Goal: Task Accomplishment & Management: Manage account settings

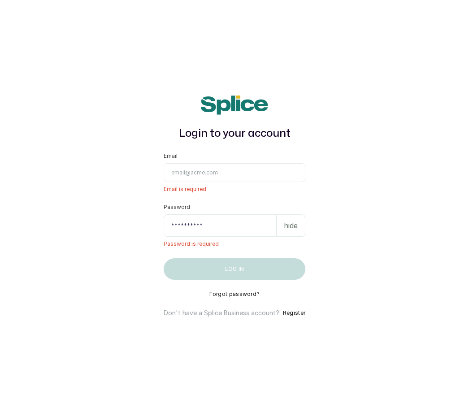
scroll to position [30, 0]
click at [200, 163] on input "Email" at bounding box center [235, 172] width 142 height 19
click at [214, 163] on input "fluffnpuffhair" at bounding box center [235, 172] width 142 height 19
click at [217, 163] on input "fluffnpuffhair" at bounding box center [235, 172] width 142 height 19
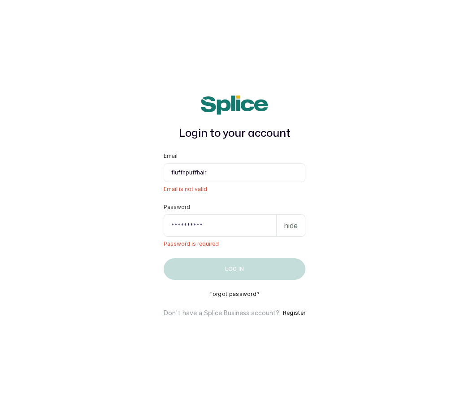
click at [217, 163] on input "fluffnpuffhair" at bounding box center [235, 172] width 142 height 19
click at [223, 163] on input "fluffnpuffhair" at bounding box center [235, 172] width 142 height 19
click at [228, 163] on input "fluffnpuffhair" at bounding box center [235, 172] width 142 height 19
click at [221, 163] on input "fluffnpuffhair" at bounding box center [235, 172] width 142 height 19
click at [215, 163] on input "fluffnpuffhair@" at bounding box center [235, 172] width 142 height 19
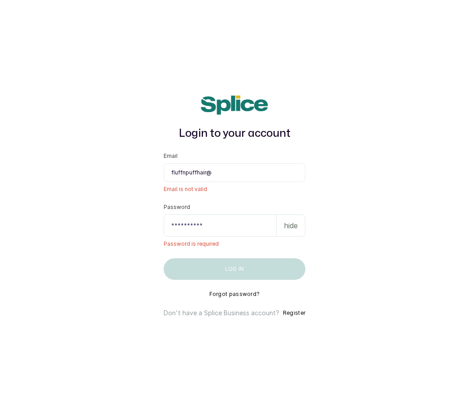
click at [221, 163] on input "fluffnpuffhair@" at bounding box center [235, 172] width 142 height 19
click at [424, 166] on main "Login to your account Email fluffnpuffhair@ Email is not valid Password hide Pa…" at bounding box center [234, 206] width 469 height 413
click at [216, 163] on input "fluffnpuffhair@" at bounding box center [235, 172] width 142 height 19
click at [224, 163] on input "fluffnpuffhair@" at bounding box center [235, 172] width 142 height 19
type input "fluffnpuffhair@gmail come"
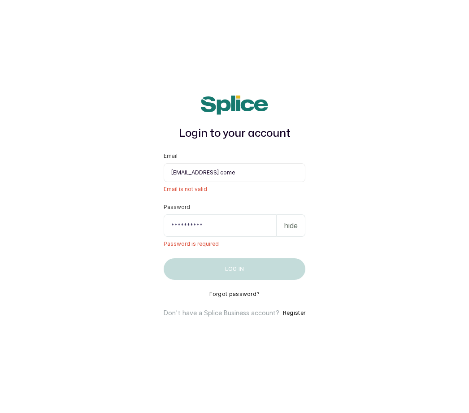
click at [197, 214] on input "Password" at bounding box center [220, 225] width 113 height 22
type input "F"
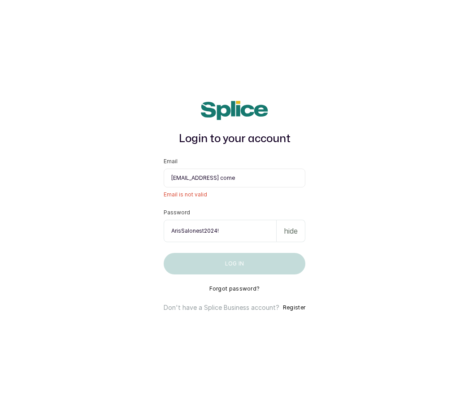
type input "ArisSalonest2024!"
click at [376, 208] on main "Login to your account Email fluffnpuffhair@gmail come Email is not valid Passwo…" at bounding box center [234, 206] width 469 height 413
click at [263, 168] on input "fluffnpuffhair@gmail come" at bounding box center [235, 177] width 142 height 19
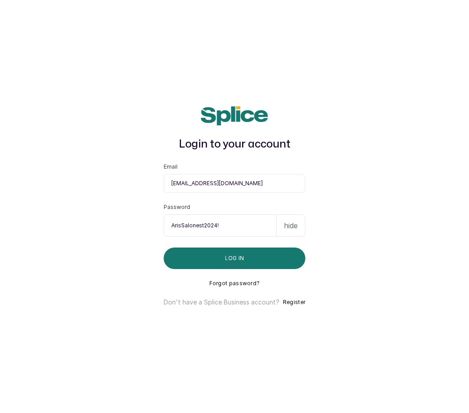
type input "fluffnpuffhair@gmail.com"
click at [288, 247] on button "Log in" at bounding box center [235, 258] width 142 height 22
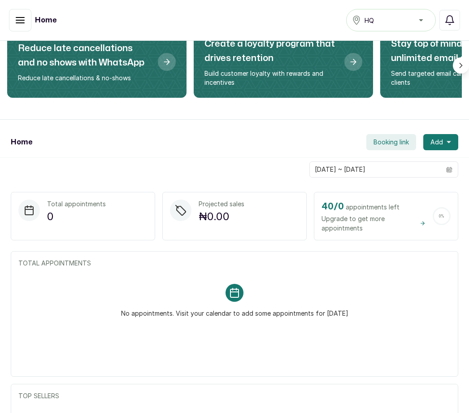
scroll to position [70, 0]
click at [444, 141] on button "Add" at bounding box center [440, 142] width 35 height 16
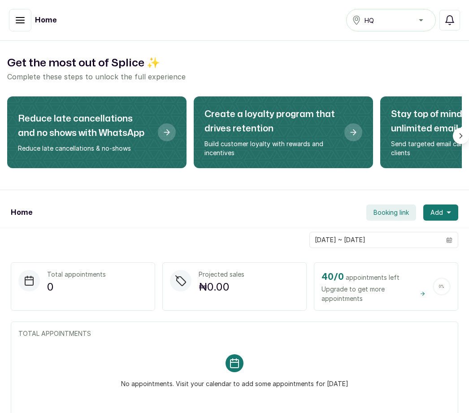
scroll to position [0, 0]
click at [27, 11] on button "button" at bounding box center [20, 20] width 22 height 22
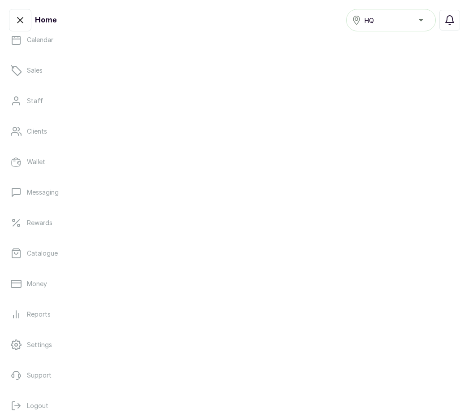
scroll to position [61, 0]
click at [68, 257] on link "Catalogue" at bounding box center [234, 253] width 454 height 25
